Goal: Information Seeking & Learning: Learn about a topic

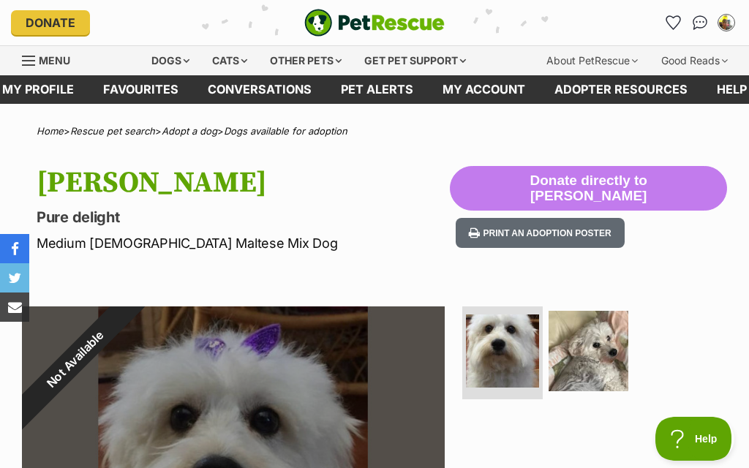
click at [727, 24] on img "My account" at bounding box center [726, 22] width 15 height 15
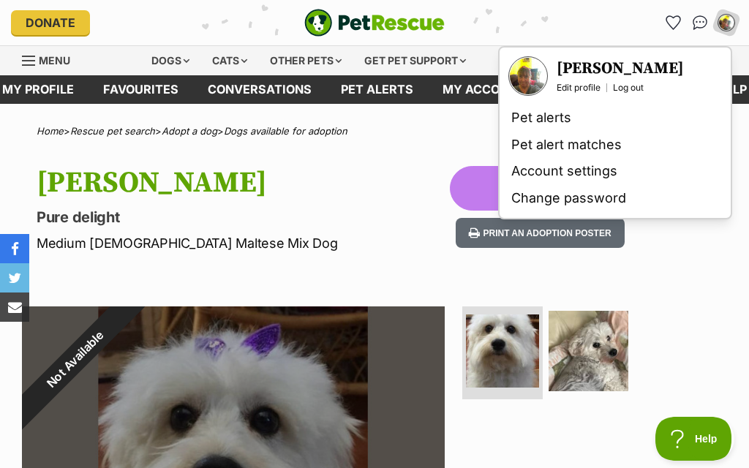
click at [602, 146] on link "Pet alert matches" at bounding box center [614, 145] width 219 height 27
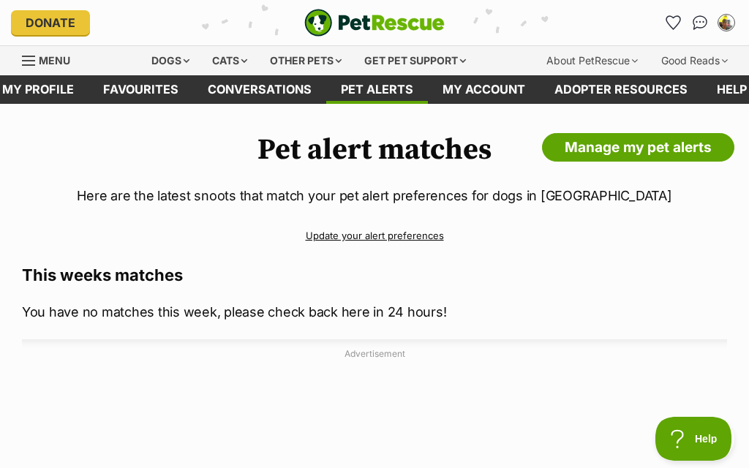
click at [726, 25] on img "My account" at bounding box center [726, 22] width 15 height 15
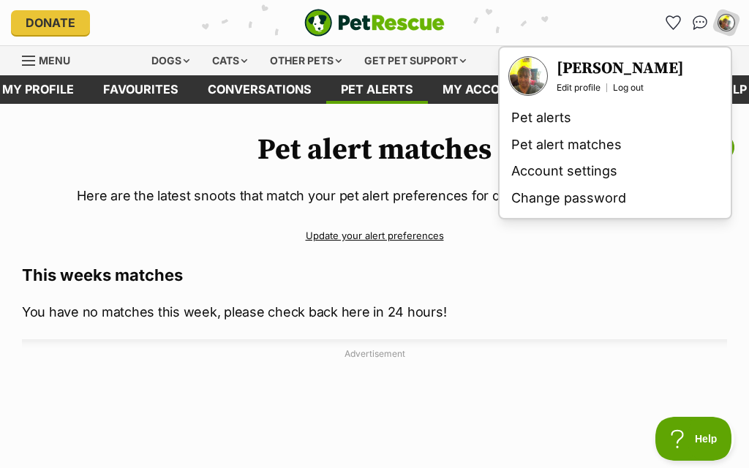
click at [555, 117] on link "Pet alerts" at bounding box center [614, 118] width 219 height 27
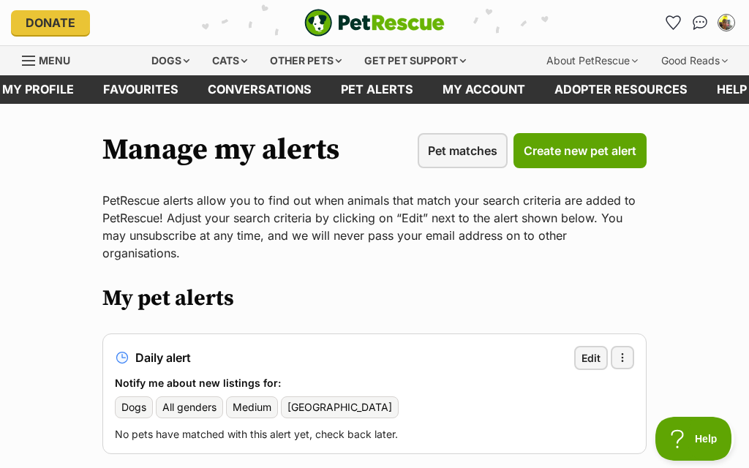
click at [173, 61] on div "Dogs" at bounding box center [170, 60] width 59 height 29
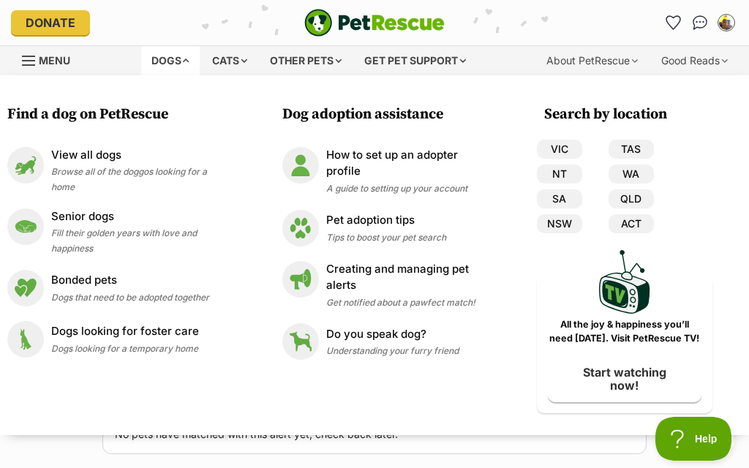
click at [171, 236] on span "Fill their golden years with love and happiness" at bounding box center [124, 240] width 146 height 26
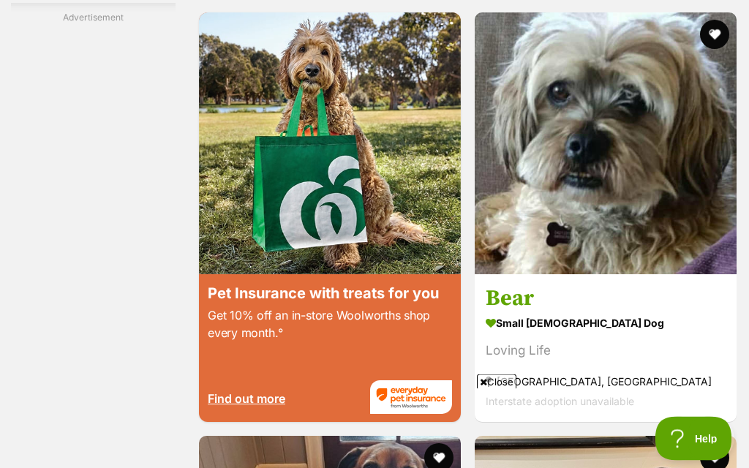
scroll to position [2742, 0]
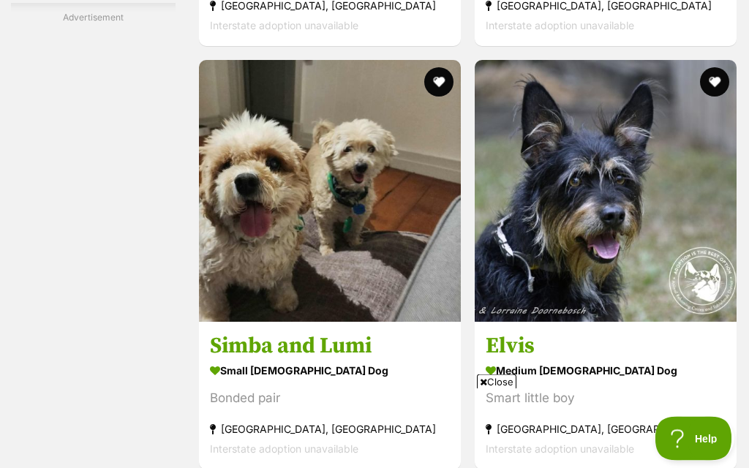
scroll to position [2695, 0]
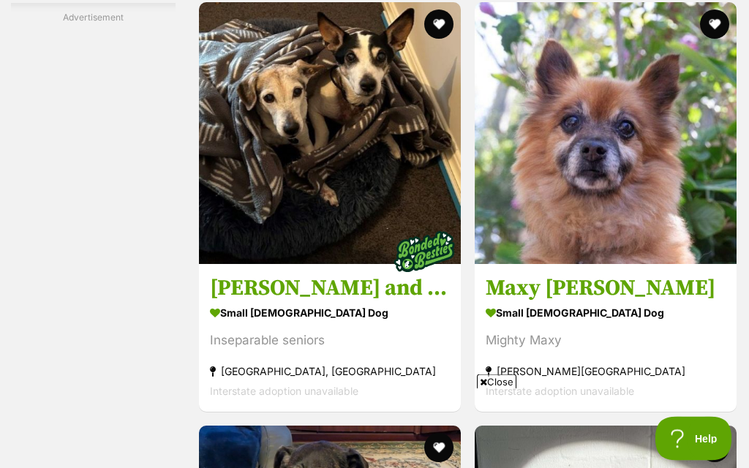
scroll to position [2909, 0]
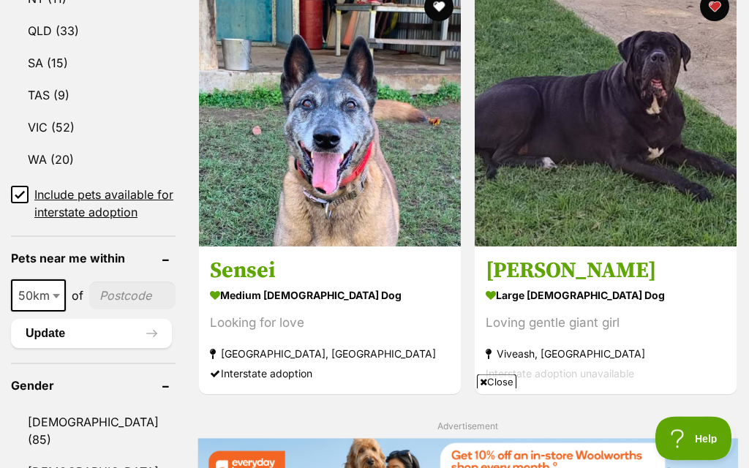
scroll to position [962, 0]
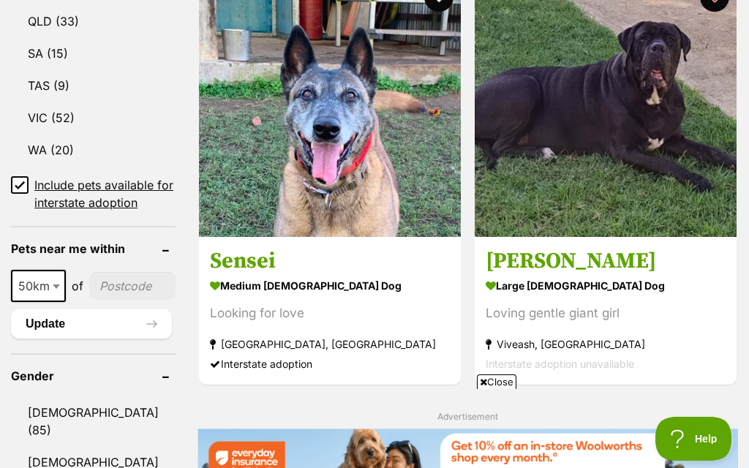
click at [475, 187] on img at bounding box center [606, 106] width 262 height 262
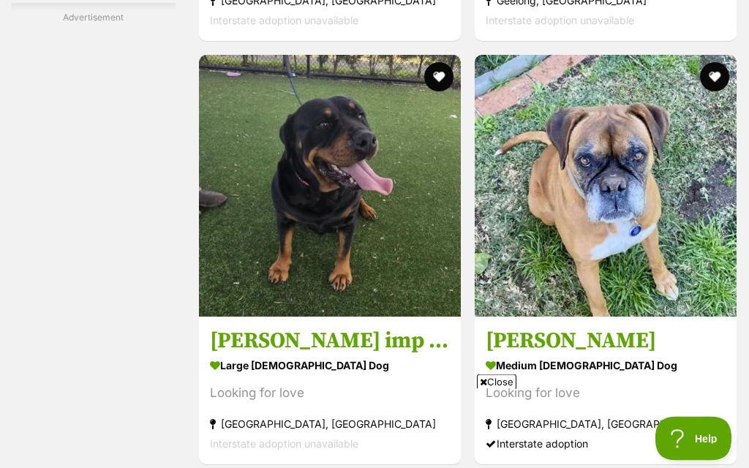
scroll to position [2701, 0]
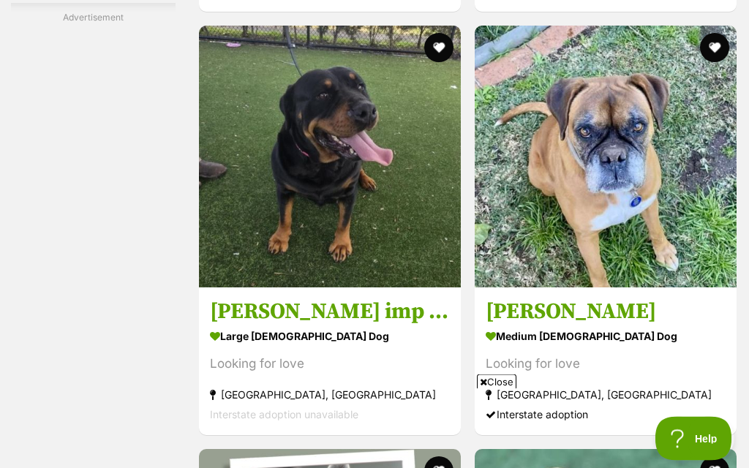
scroll to position [2729, 0]
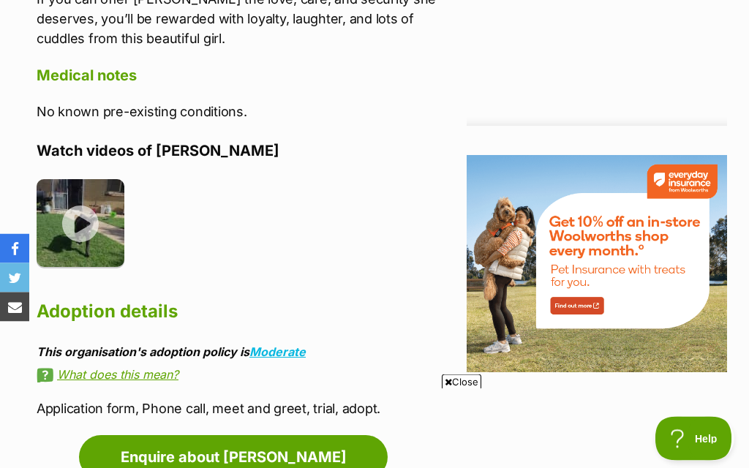
scroll to position [1793, 0]
click at [80, 209] on img at bounding box center [81, 223] width 88 height 88
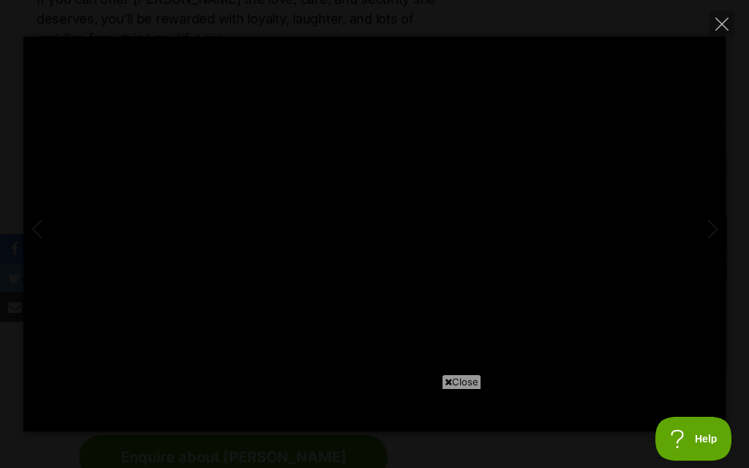
type input "100"
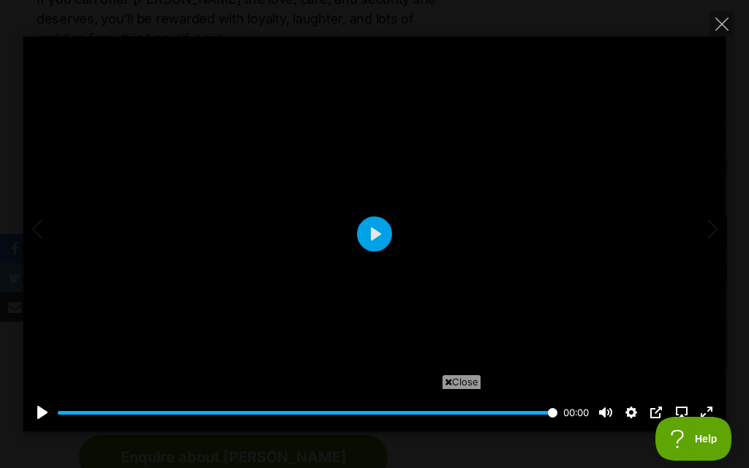
click at [721, 13] on button "Close" at bounding box center [722, 24] width 26 height 26
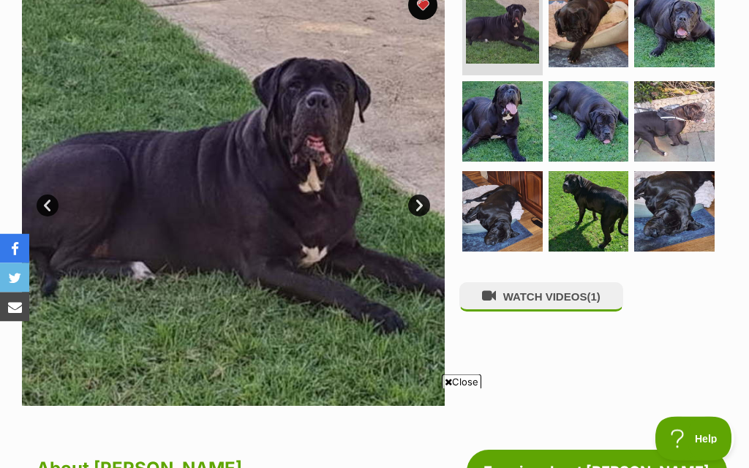
scroll to position [341, 0]
click at [419, 195] on link "Next" at bounding box center [419, 206] width 22 height 22
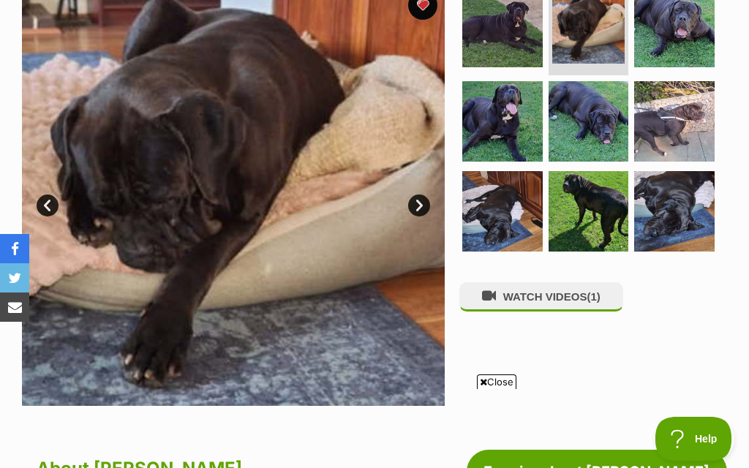
click at [418, 195] on link "Next" at bounding box center [419, 206] width 22 height 22
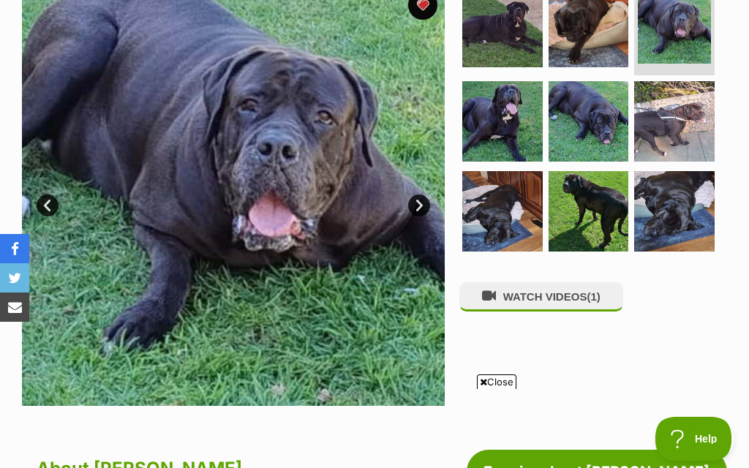
click at [421, 195] on link "Next" at bounding box center [419, 206] width 22 height 22
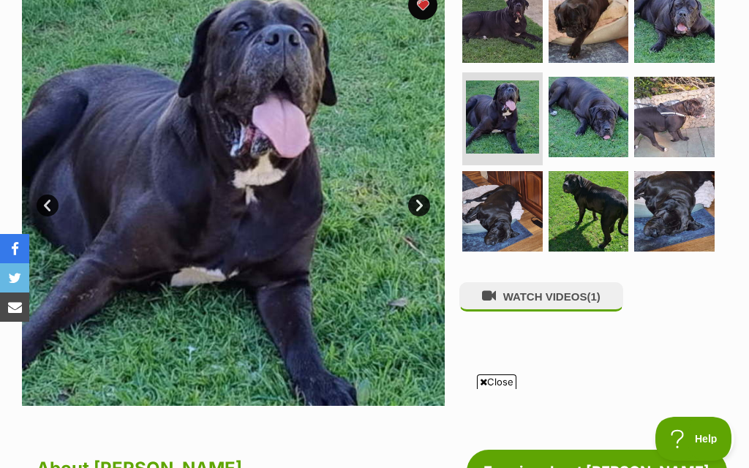
click at [419, 195] on link "Next" at bounding box center [419, 206] width 22 height 22
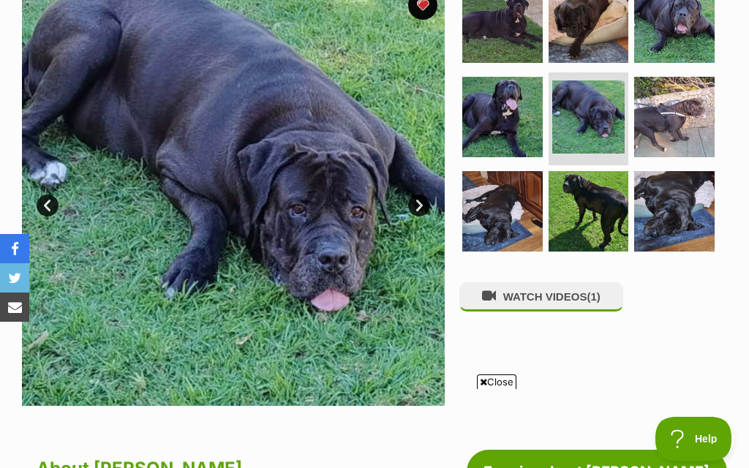
click at [419, 195] on link "Next" at bounding box center [419, 206] width 22 height 22
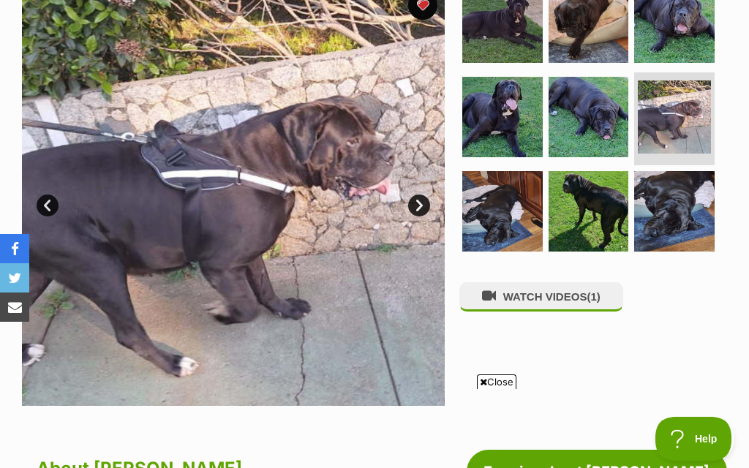
click at [422, 195] on link "Next" at bounding box center [419, 206] width 22 height 22
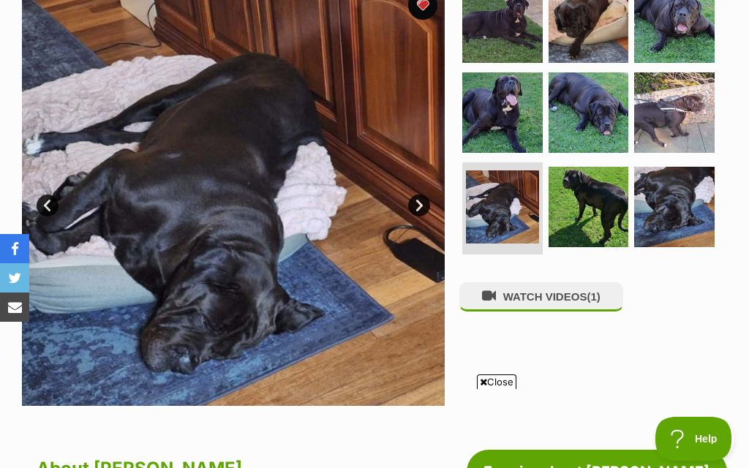
click at [420, 195] on link "Next" at bounding box center [419, 206] width 22 height 22
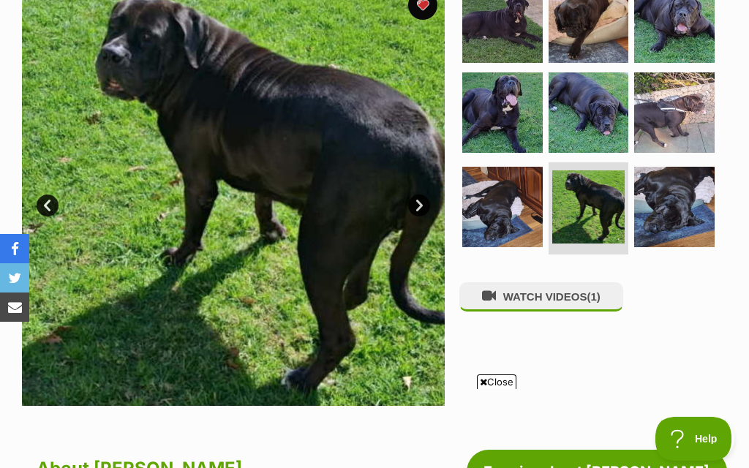
click at [420, 195] on link "Next" at bounding box center [419, 206] width 22 height 22
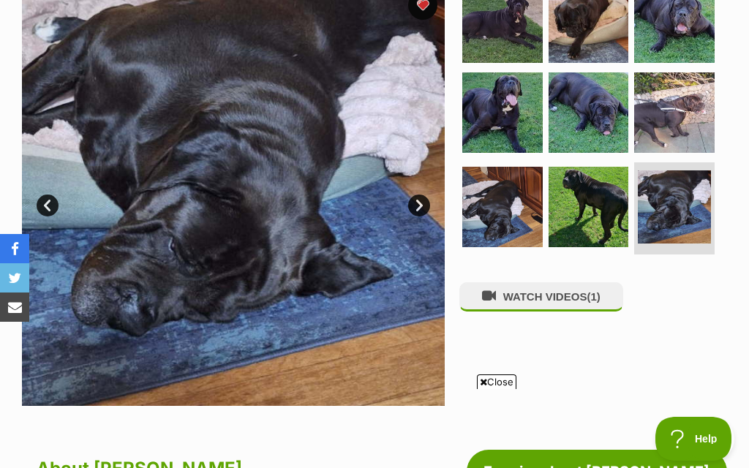
click at [420, 195] on link "Next" at bounding box center [419, 206] width 22 height 22
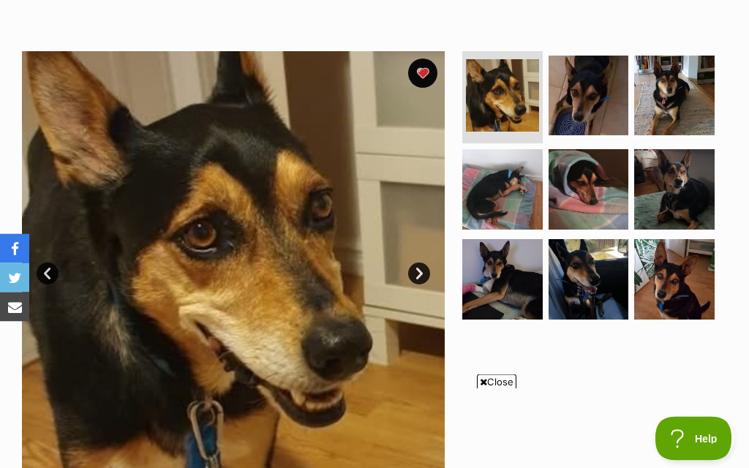
scroll to position [253, 0]
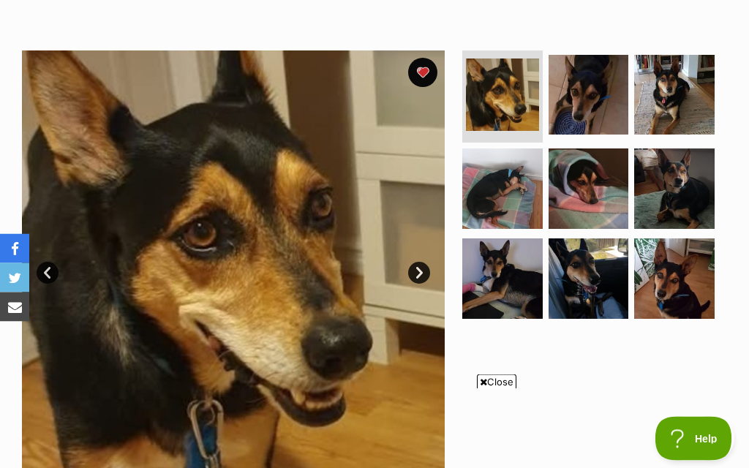
click at [418, 273] on link "Next" at bounding box center [419, 274] width 22 height 22
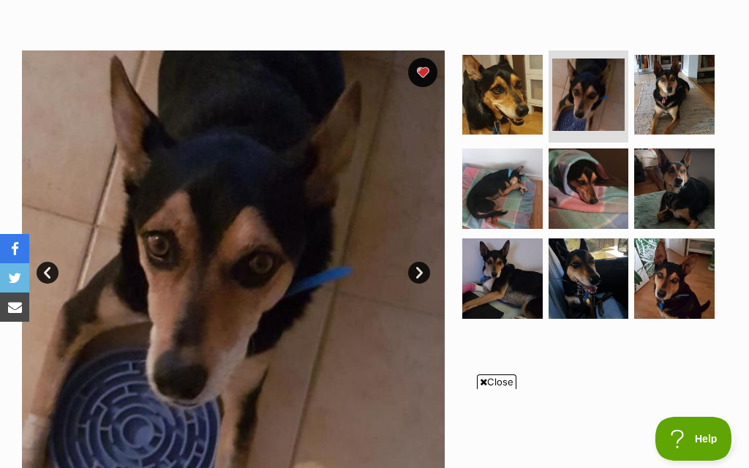
click at [419, 272] on link "Next" at bounding box center [419, 273] width 22 height 22
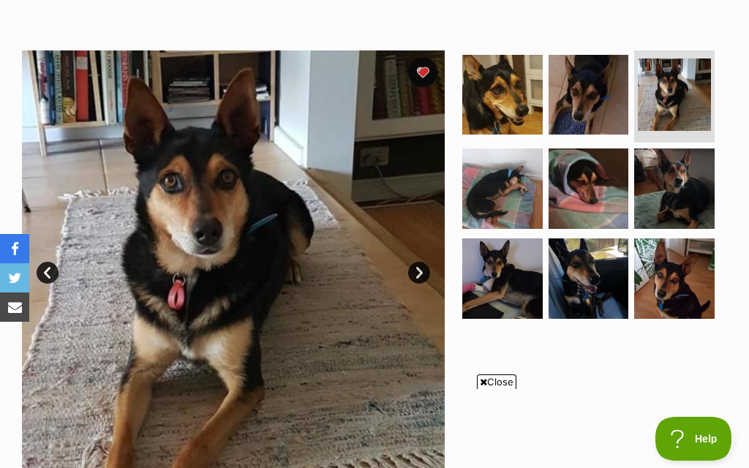
click at [418, 274] on link "Next" at bounding box center [419, 273] width 22 height 22
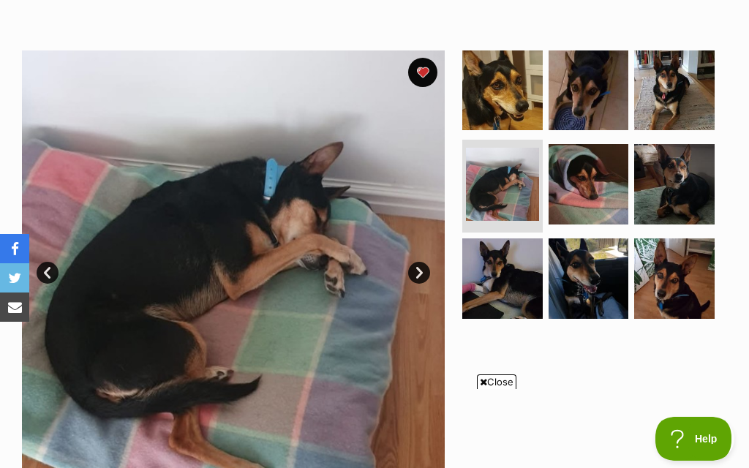
click at [418, 271] on link "Next" at bounding box center [419, 273] width 22 height 22
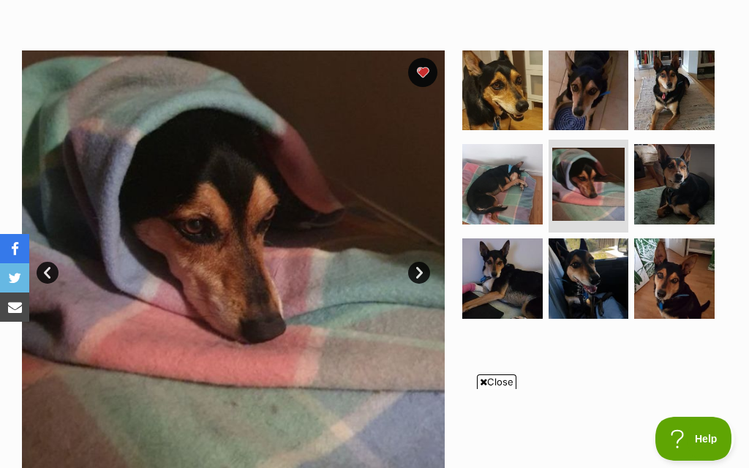
click at [419, 271] on link "Next" at bounding box center [419, 273] width 22 height 22
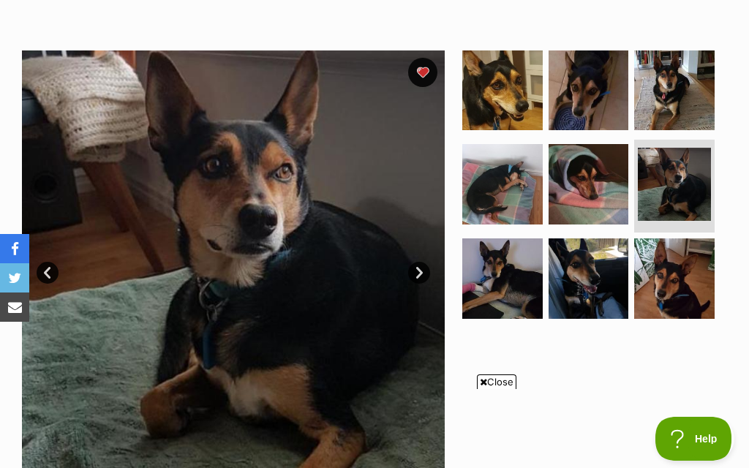
click at [420, 271] on link "Next" at bounding box center [419, 273] width 22 height 22
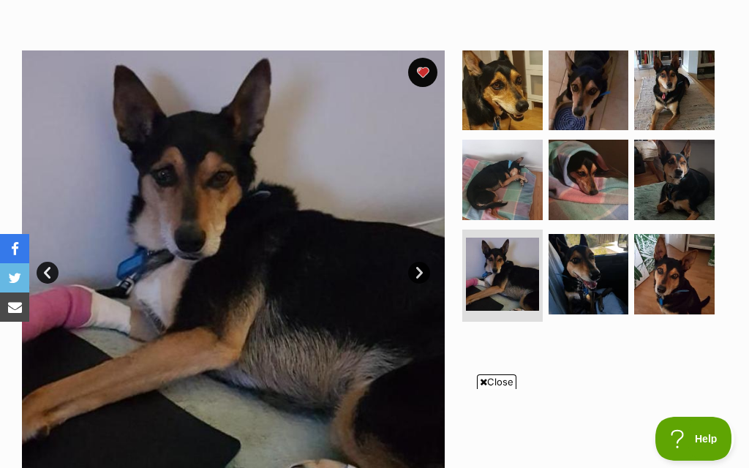
click at [418, 271] on link "Next" at bounding box center [419, 273] width 22 height 22
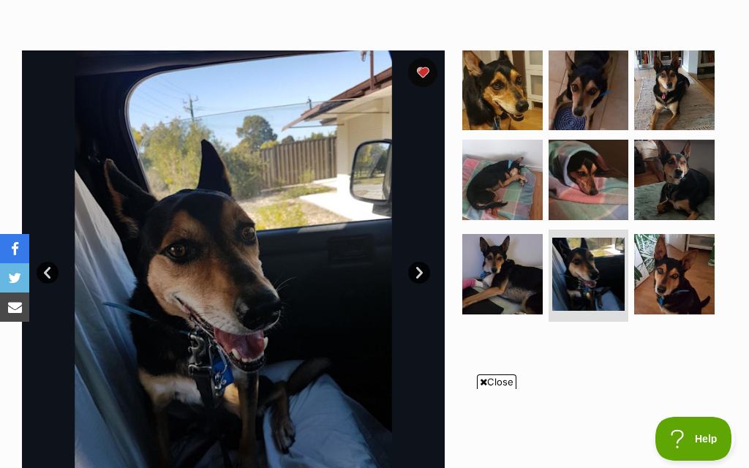
click at [418, 275] on link "Next" at bounding box center [419, 273] width 22 height 22
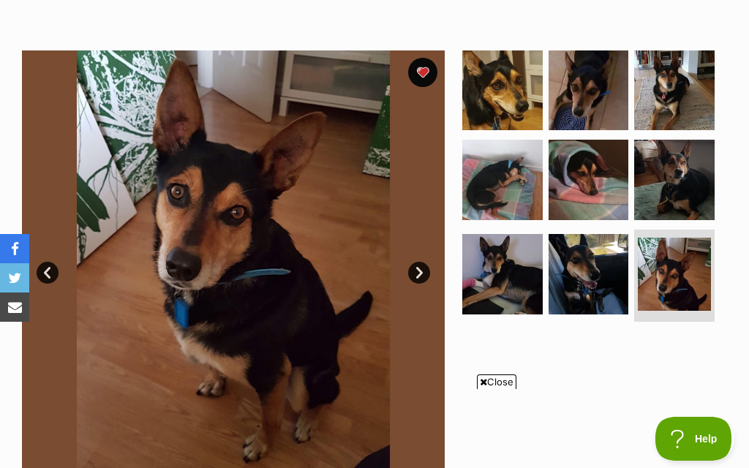
click at [418, 276] on link "Next" at bounding box center [419, 273] width 22 height 22
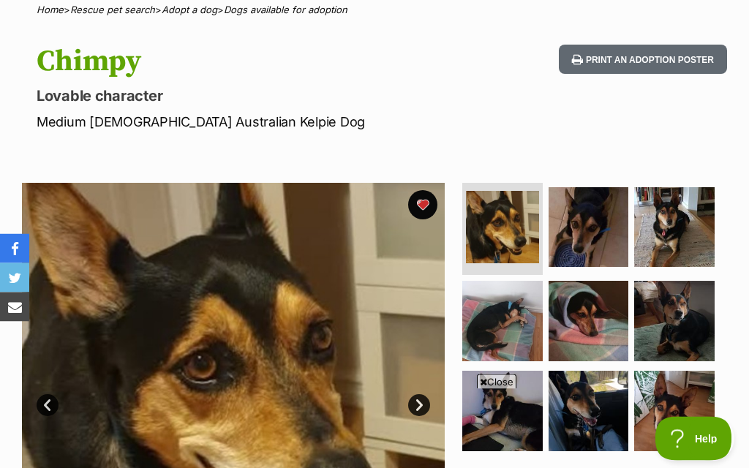
scroll to position [0, 0]
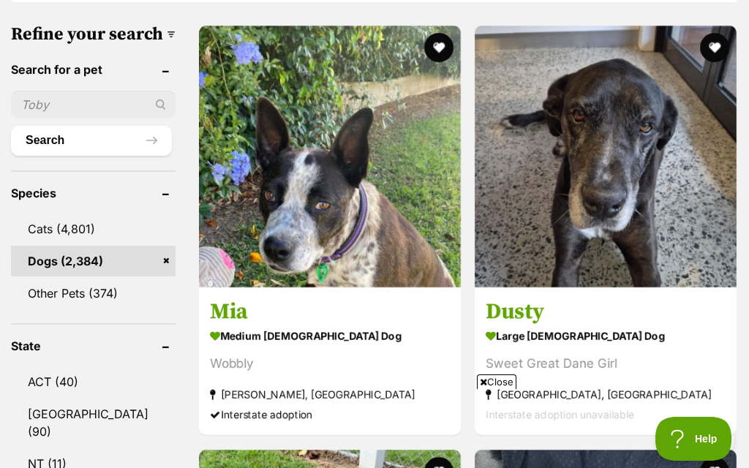
scroll to position [488, 0]
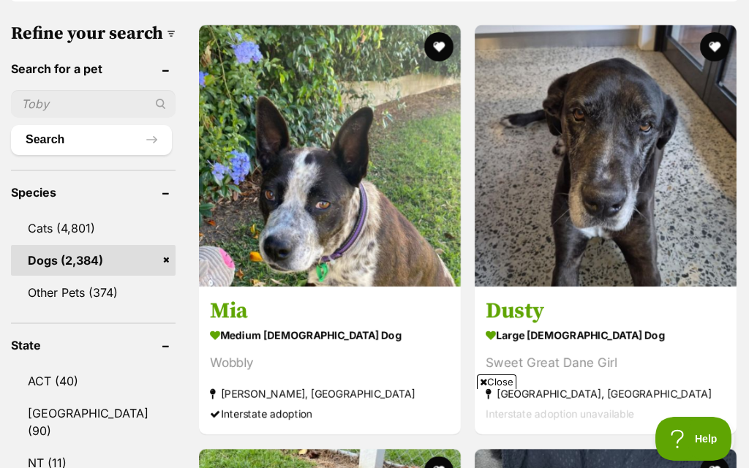
click at [499, 176] on img at bounding box center [606, 156] width 262 height 262
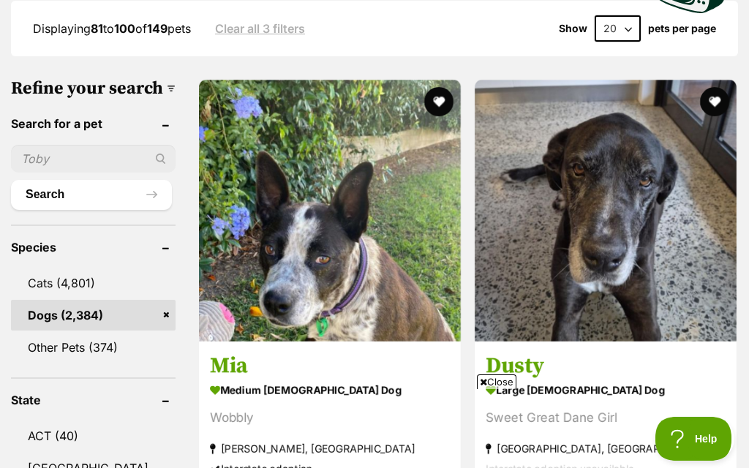
scroll to position [457, 0]
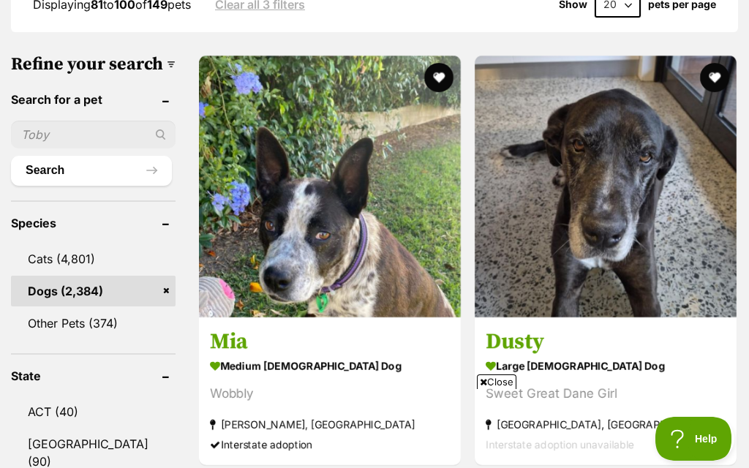
click at [700, 79] on button "favourite" at bounding box center [714, 77] width 29 height 29
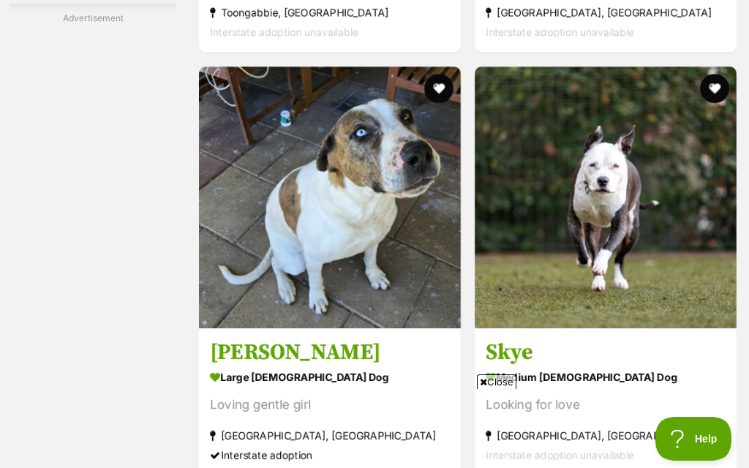
scroll to position [2697, 0]
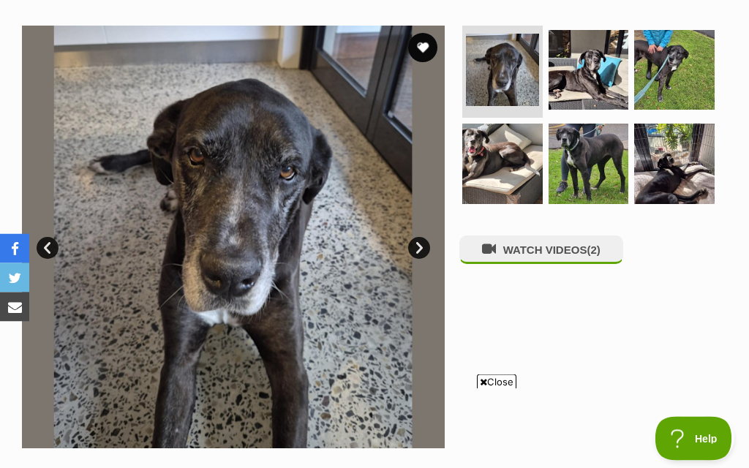
scroll to position [268, 0]
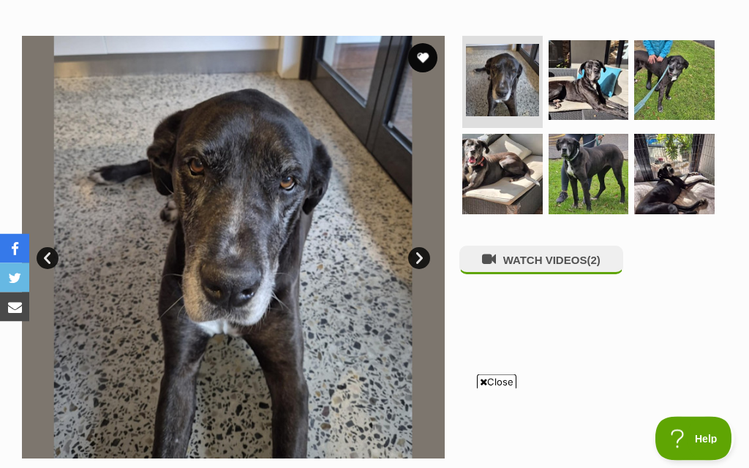
click at [421, 260] on link "Next" at bounding box center [419, 259] width 22 height 22
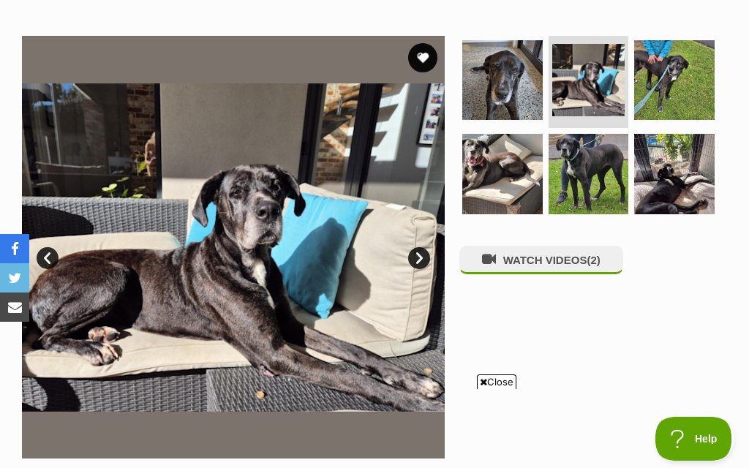
click at [418, 258] on link "Next" at bounding box center [419, 258] width 22 height 22
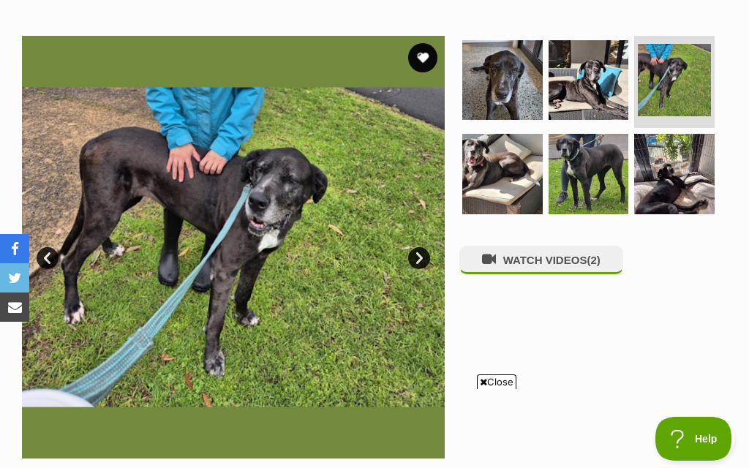
click at [418, 258] on link "Next" at bounding box center [419, 258] width 22 height 22
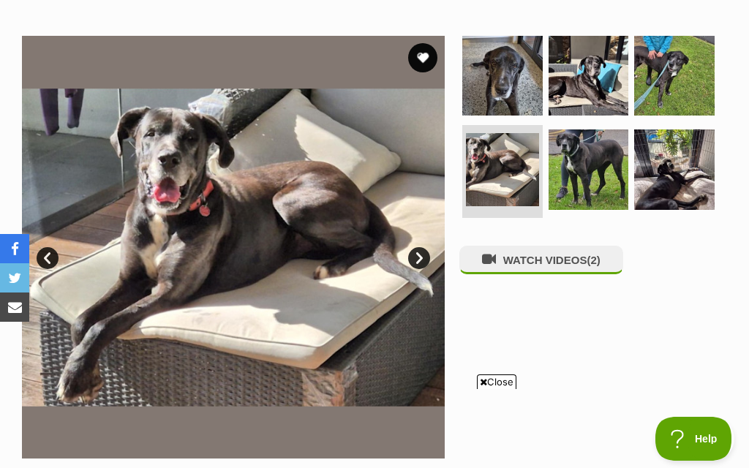
click at [420, 257] on link "Next" at bounding box center [419, 258] width 22 height 22
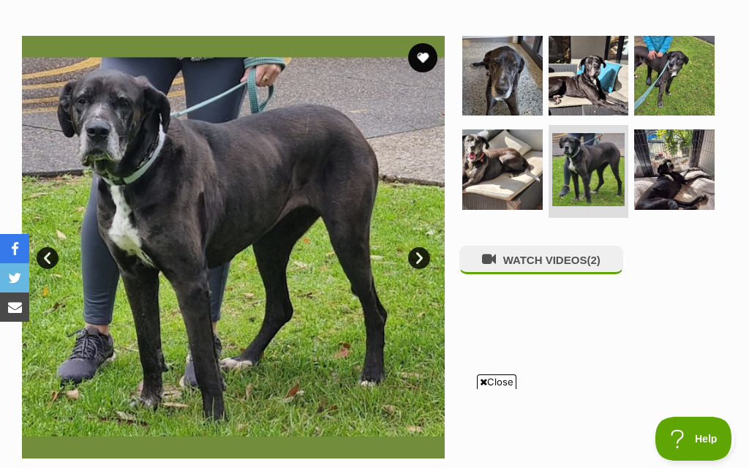
click at [421, 258] on link "Next" at bounding box center [419, 258] width 22 height 22
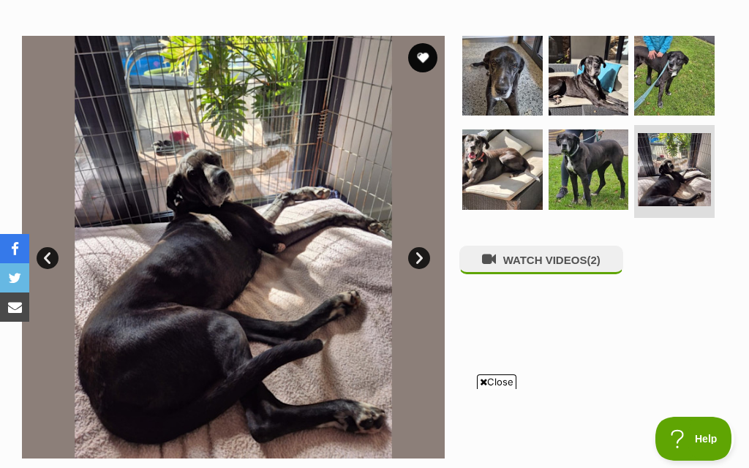
click at [422, 257] on link "Next" at bounding box center [419, 258] width 22 height 22
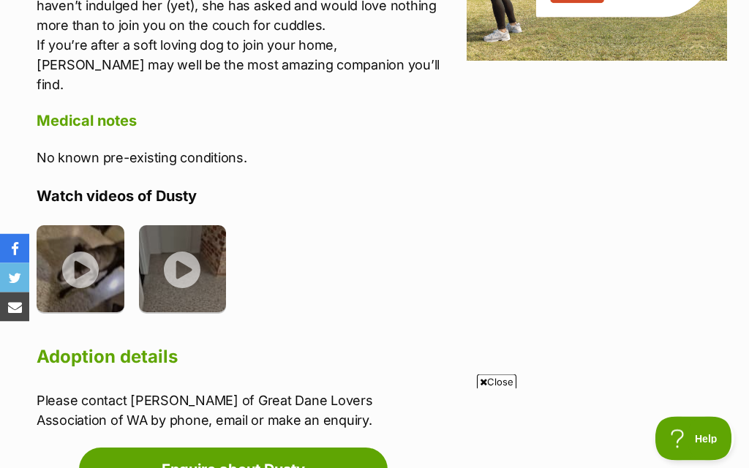
scroll to position [1882, 0]
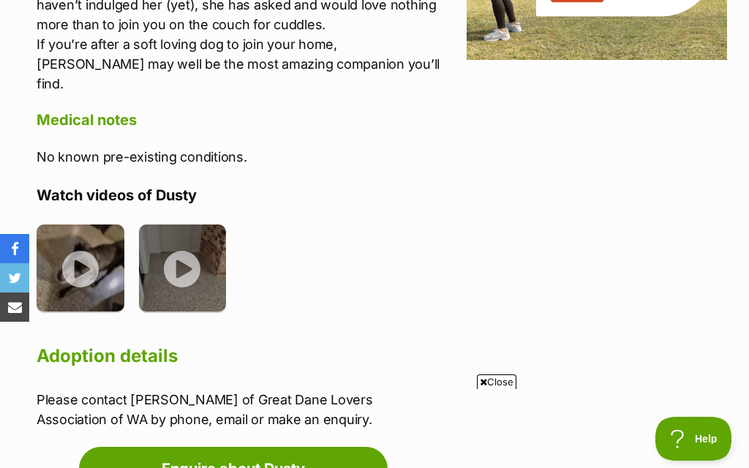
click at [86, 232] on img at bounding box center [81, 269] width 88 height 88
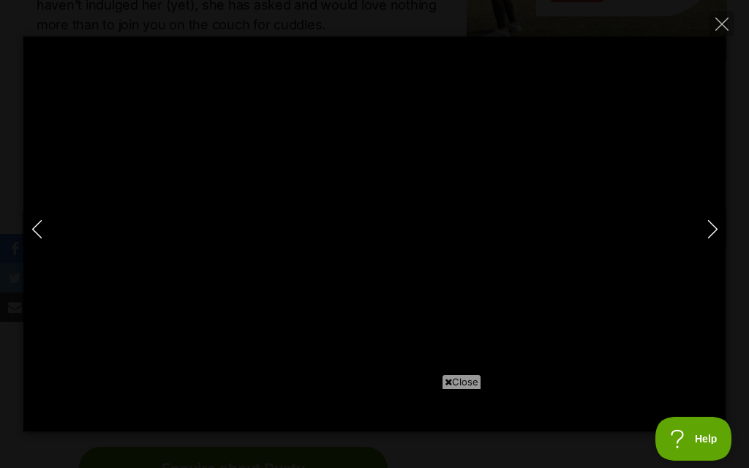
scroll to position [0, 0]
type input "100"
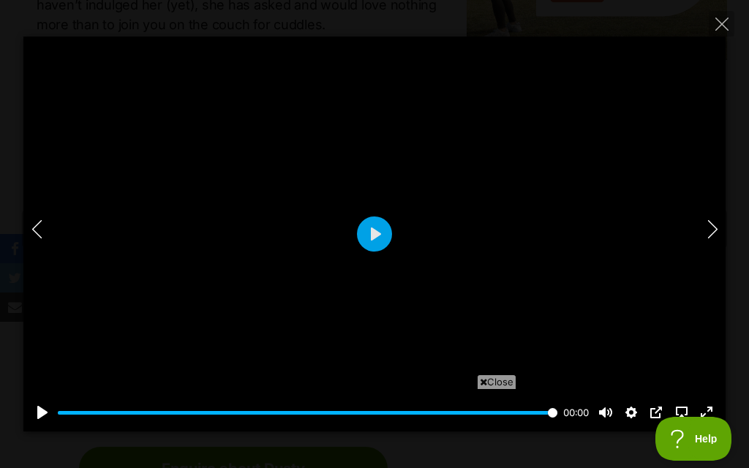
click at [722, 23] on icon "Close" at bounding box center [721, 24] width 13 height 13
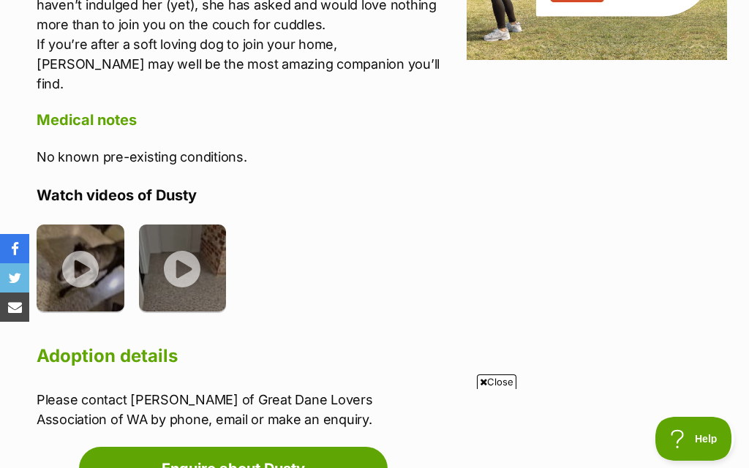
click at [178, 239] on img at bounding box center [183, 269] width 88 height 88
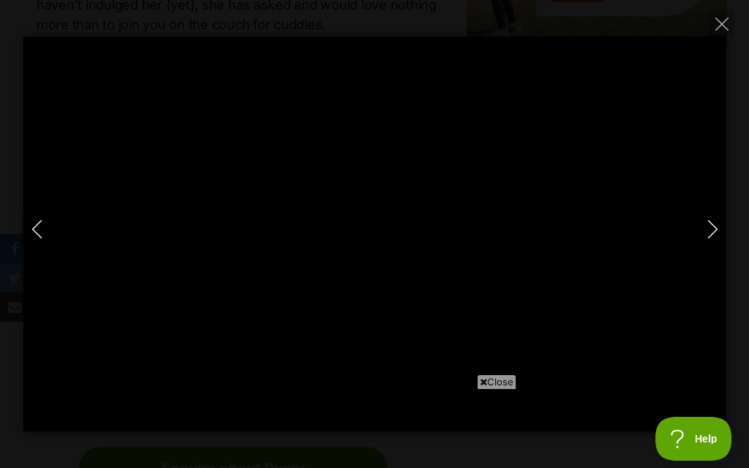
type input "100"
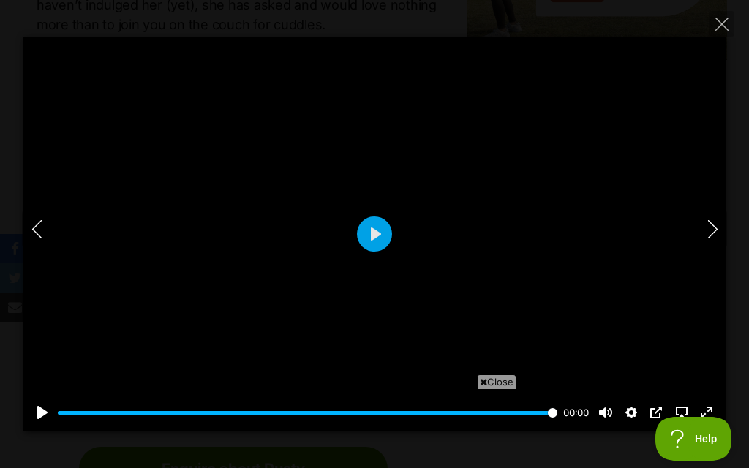
click at [724, 30] on icon "Close" at bounding box center [721, 24] width 13 height 13
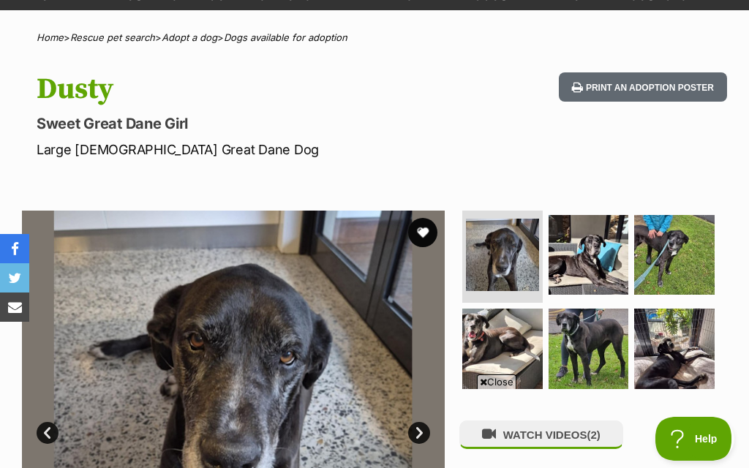
scroll to position [93, 0]
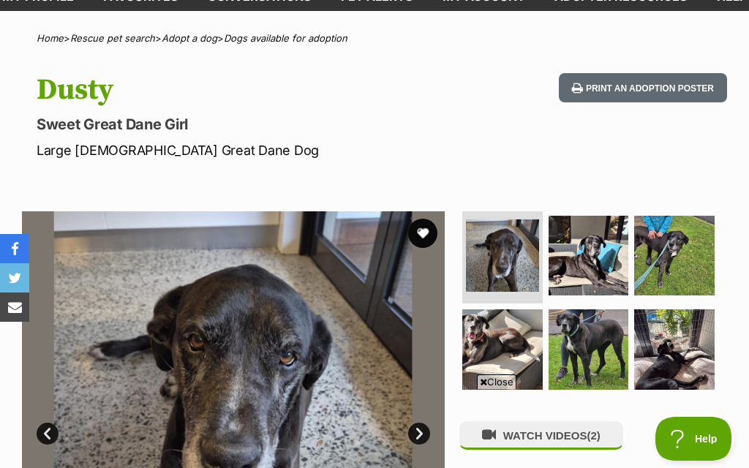
click at [424, 232] on button "favourite" at bounding box center [422, 233] width 29 height 29
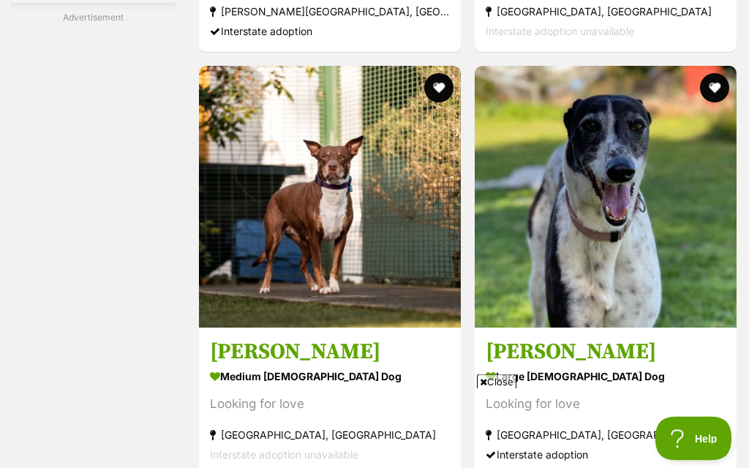
scroll to position [2845, 0]
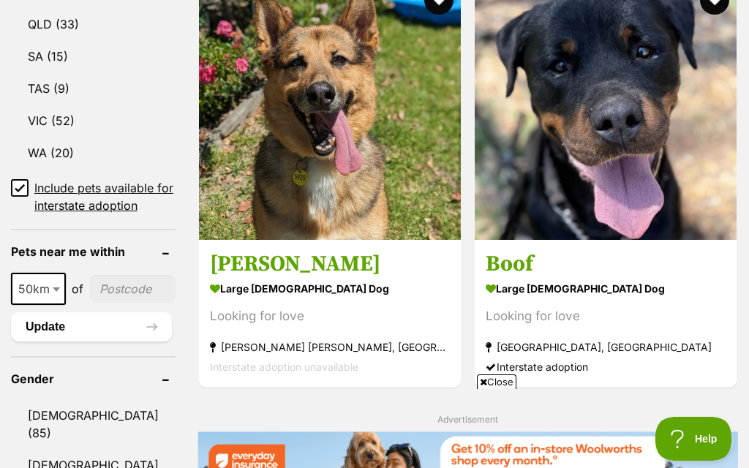
scroll to position [965, 0]
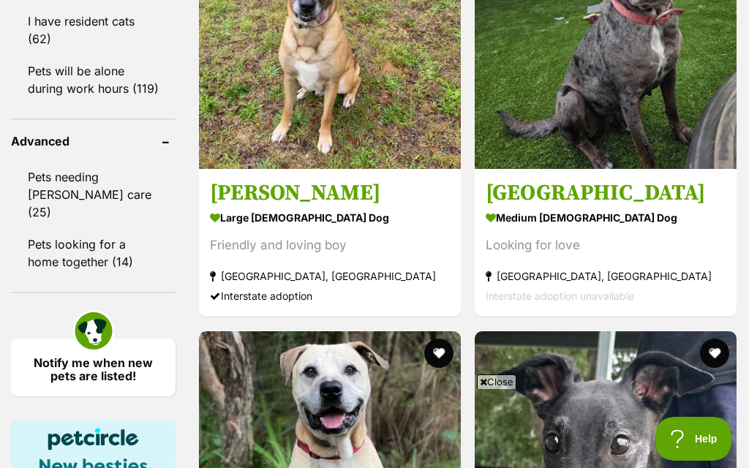
scroll to position [2001, 0]
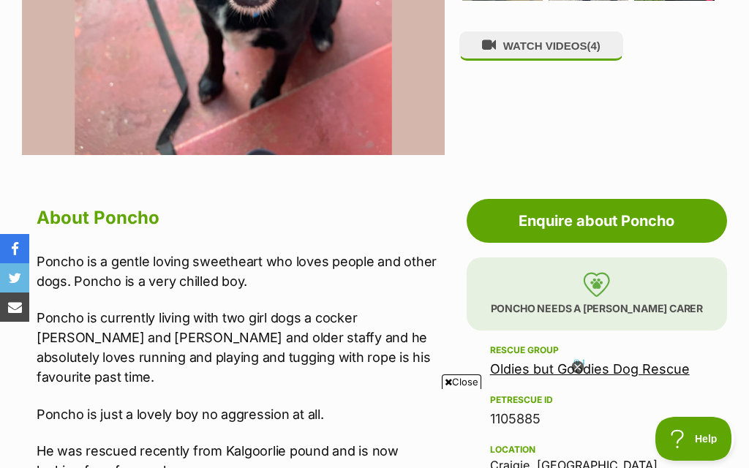
scroll to position [570, 0]
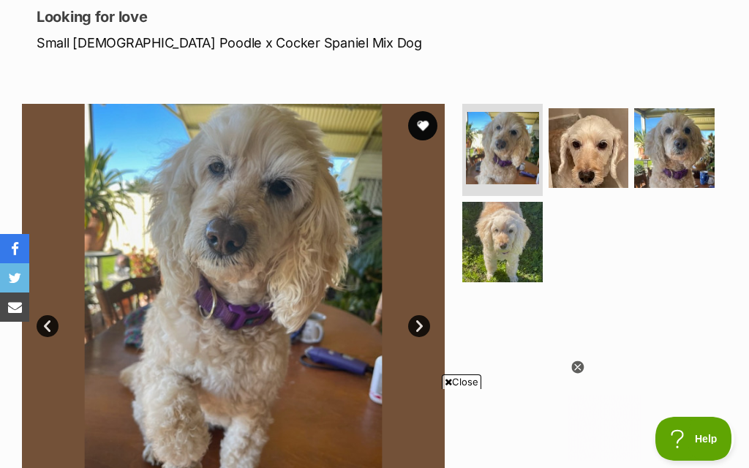
click at [421, 332] on link "Next" at bounding box center [419, 326] width 22 height 22
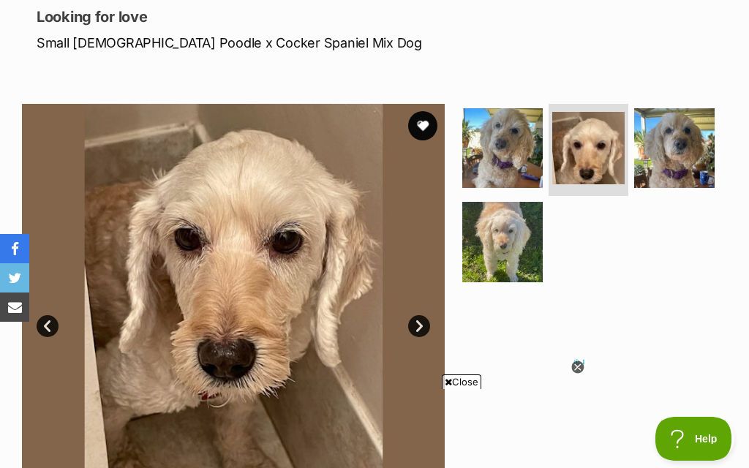
click at [421, 330] on link "Next" at bounding box center [419, 326] width 22 height 22
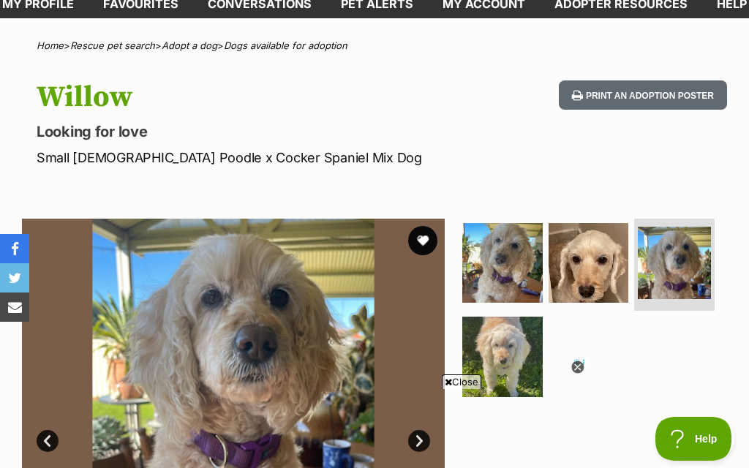
scroll to position [81, 0]
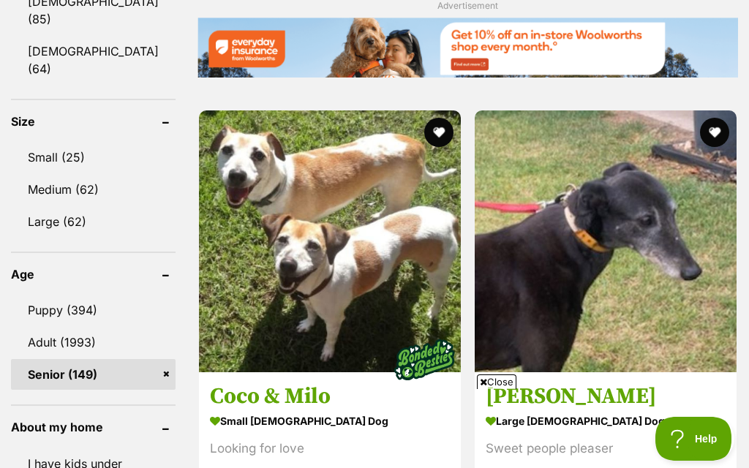
scroll to position [1369, 0]
